Goal: Information Seeking & Learning: Check status

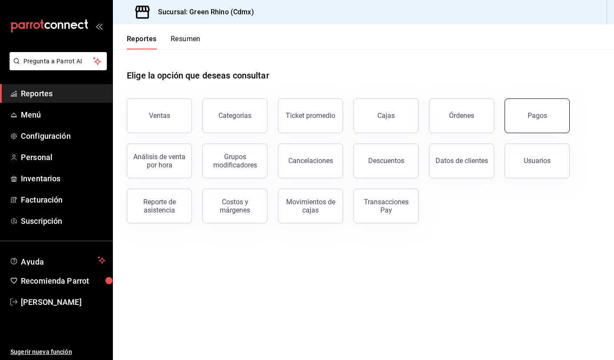
click at [543, 123] on button "Pagos" at bounding box center [537, 116] width 65 height 35
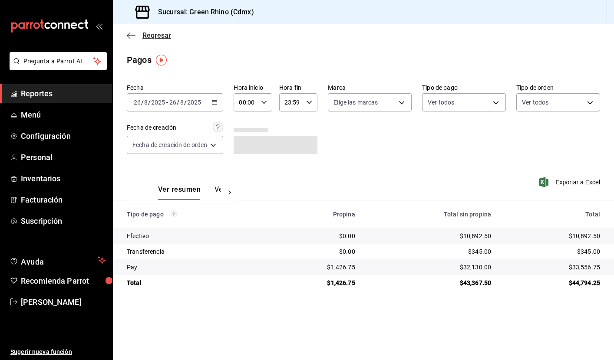
click at [130, 36] on icon "button" at bounding box center [131, 35] width 9 height 0
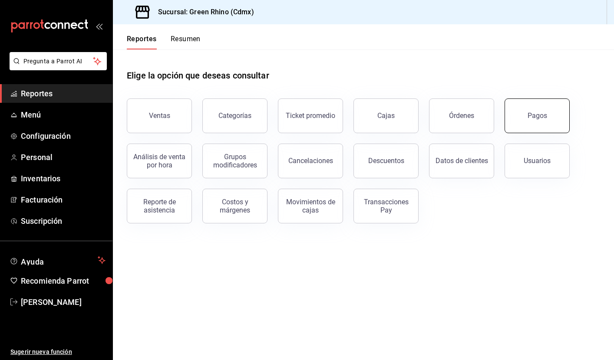
click at [543, 123] on button "Pagos" at bounding box center [537, 116] width 65 height 35
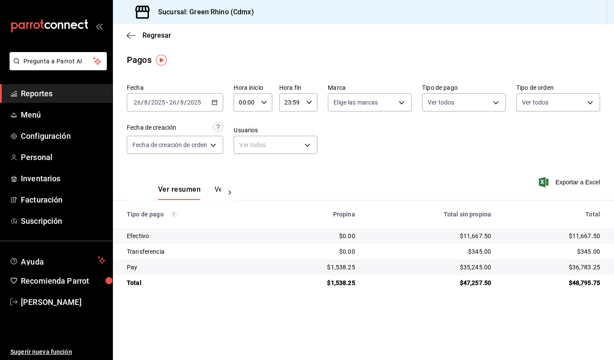
click at [29, 89] on span "Reportes" at bounding box center [63, 94] width 85 height 12
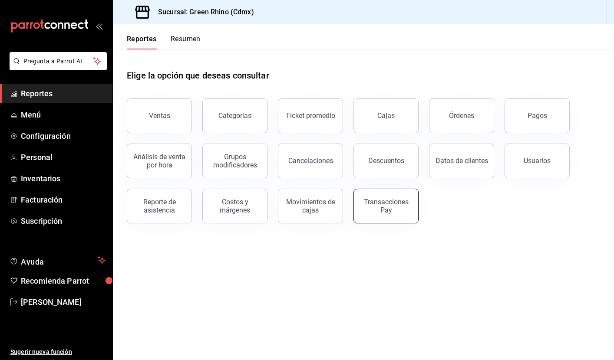
click at [384, 204] on div "Transacciones Pay" at bounding box center [386, 206] width 54 height 17
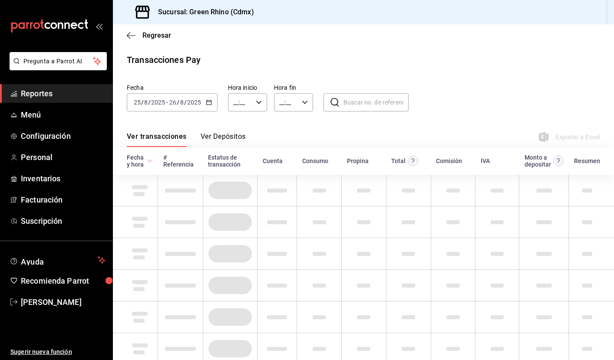
type input "00:00"
type input "23:59"
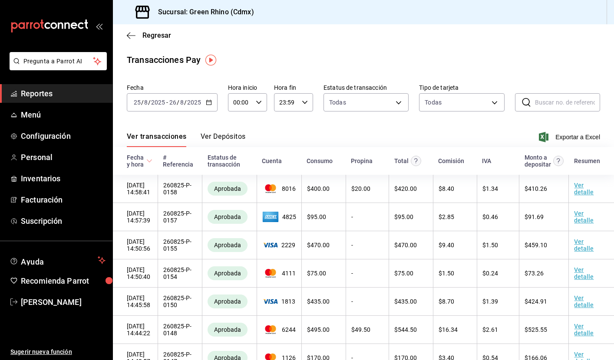
click at [54, 90] on span "Reportes" at bounding box center [63, 94] width 85 height 12
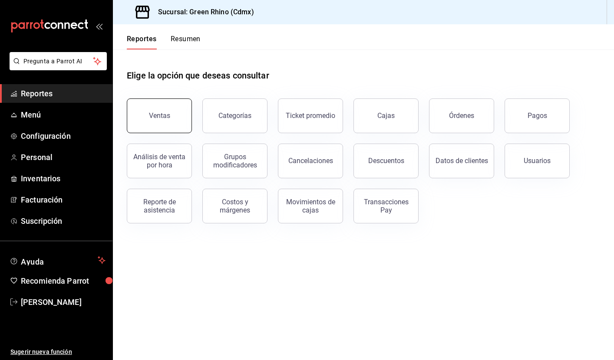
click at [175, 118] on button "Ventas" at bounding box center [159, 116] width 65 height 35
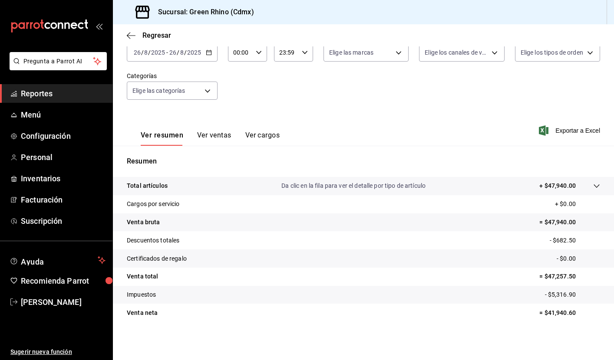
scroll to position [56, 0]
drag, startPoint x: 536, startPoint y: 314, endPoint x: 586, endPoint y: 313, distance: 49.5
click at [586, 313] on tr "Venta [PERSON_NAME] = $41,940.60" at bounding box center [363, 313] width 501 height 18
click at [60, 101] on link "Reportes" at bounding box center [56, 93] width 112 height 19
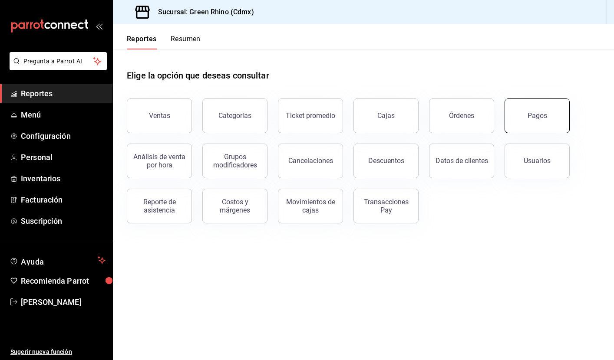
click at [539, 121] on button "Pagos" at bounding box center [537, 116] width 65 height 35
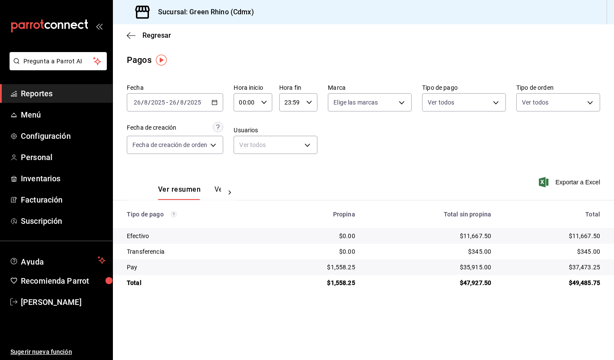
click at [35, 90] on span "Reportes" at bounding box center [63, 94] width 85 height 12
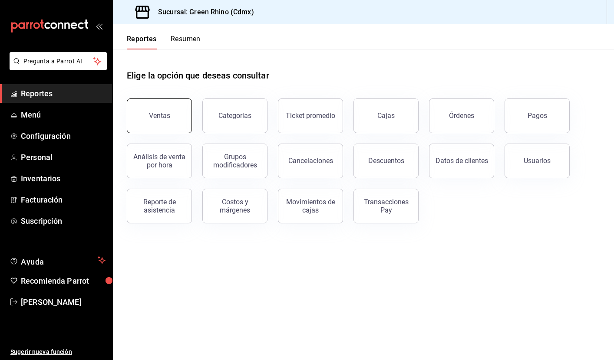
click at [167, 109] on button "Ventas" at bounding box center [159, 116] width 65 height 35
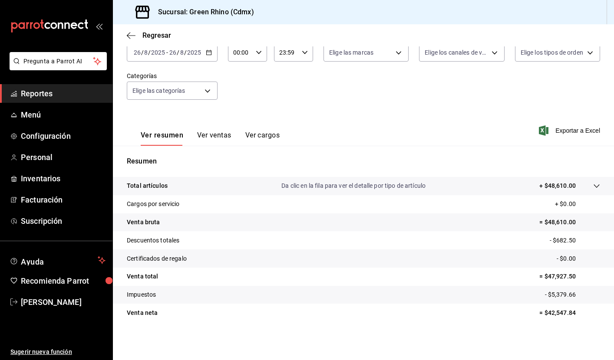
scroll to position [56, 0]
drag, startPoint x: 545, startPoint y: 243, endPoint x: 584, endPoint y: 242, distance: 38.7
click at [584, 242] on tr "Descuentos totales - $682.50" at bounding box center [363, 240] width 501 height 18
click at [366, 129] on div "Ver resumen Ver ventas Ver cargos Exportar a Excel" at bounding box center [363, 128] width 501 height 36
click at [39, 91] on span "Reportes" at bounding box center [63, 94] width 85 height 12
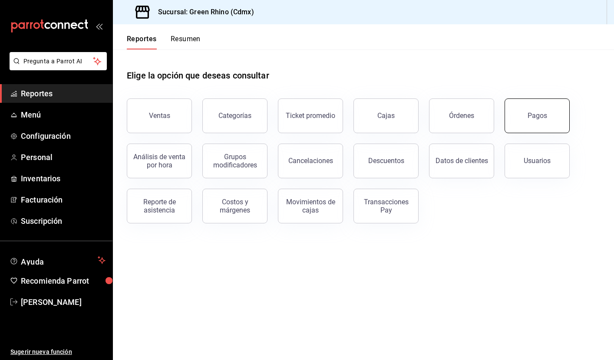
click at [551, 117] on button "Pagos" at bounding box center [537, 116] width 65 height 35
